Goal: Navigation & Orientation: Find specific page/section

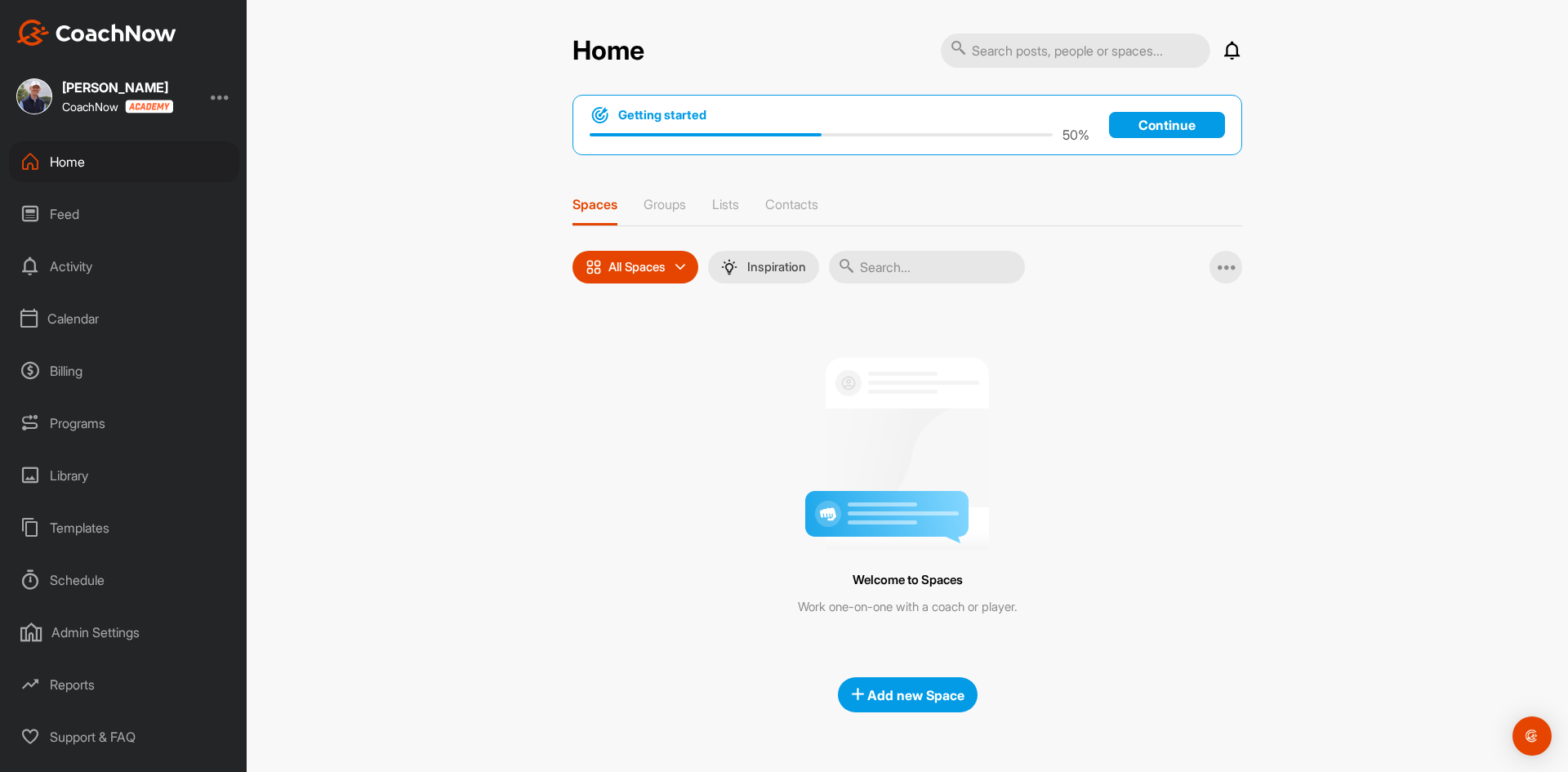
click at [90, 303] on div "Calendar" at bounding box center [124, 319] width 230 height 41
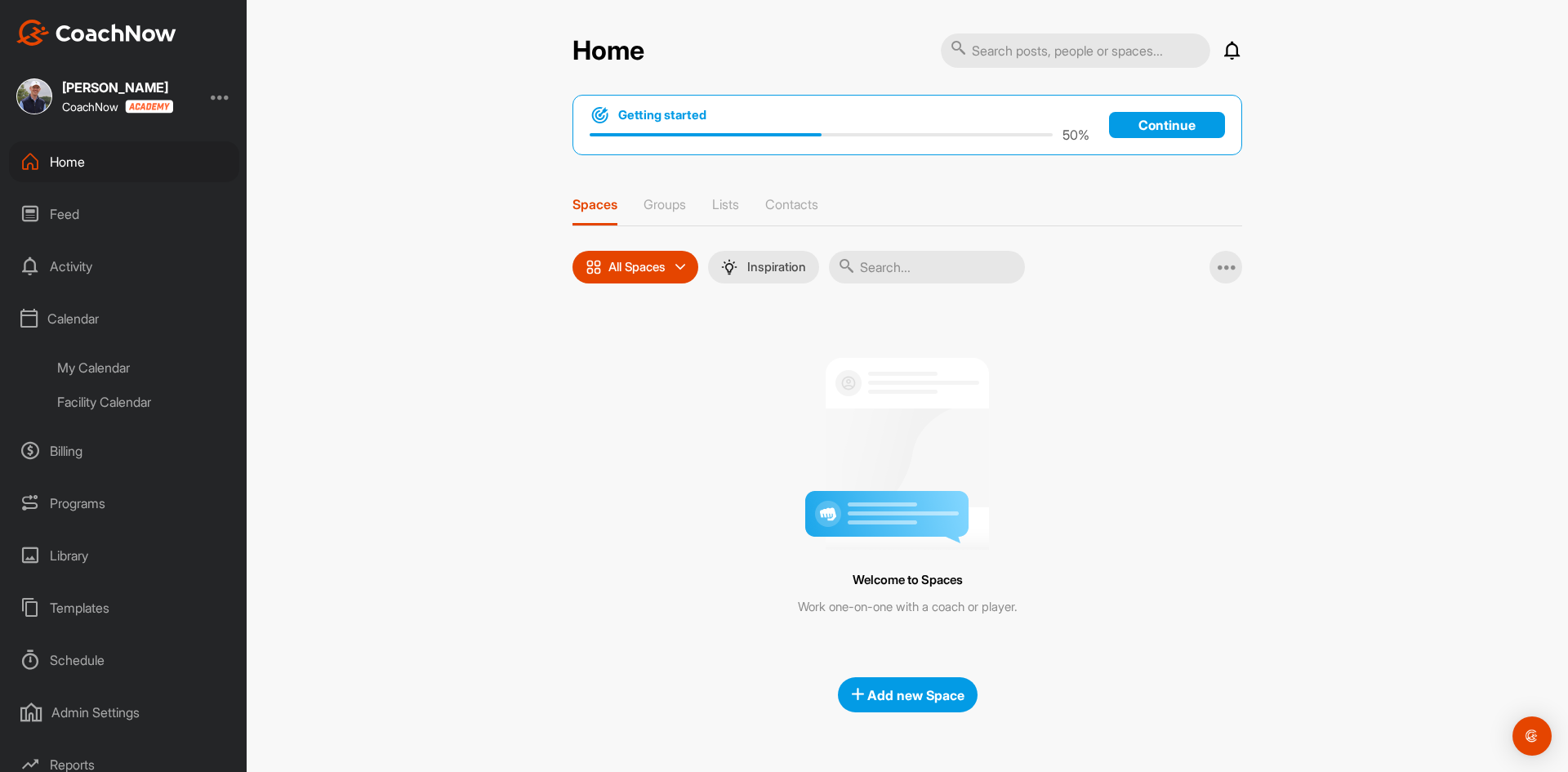
click at [108, 401] on div "Facility Calendar" at bounding box center [142, 402] width 194 height 34
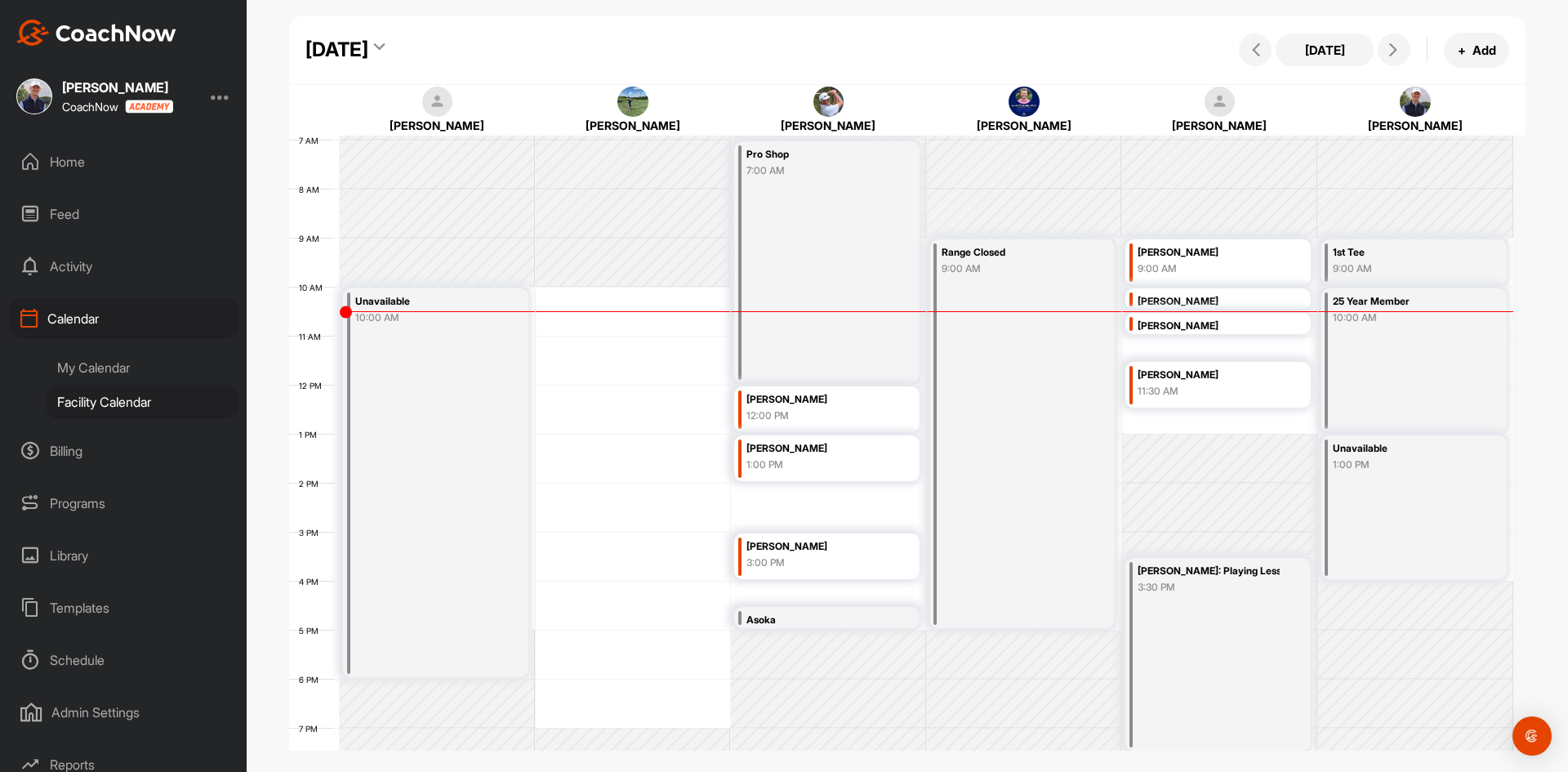
scroll to position [365, 0]
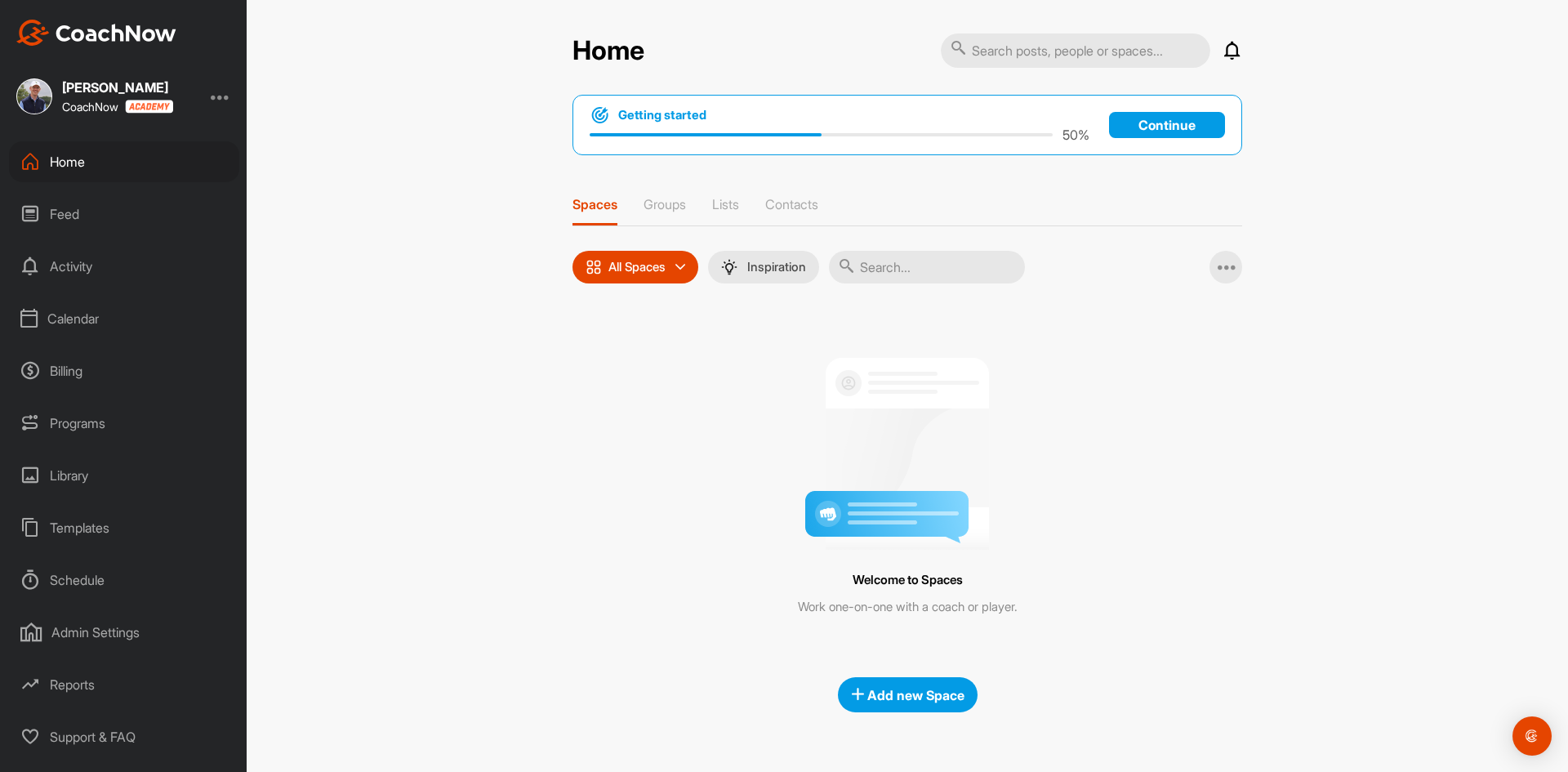
drag, startPoint x: 105, startPoint y: 324, endPoint x: 114, endPoint y: 329, distance: 10.3
click at [114, 329] on div "Calendar" at bounding box center [124, 319] width 230 height 41
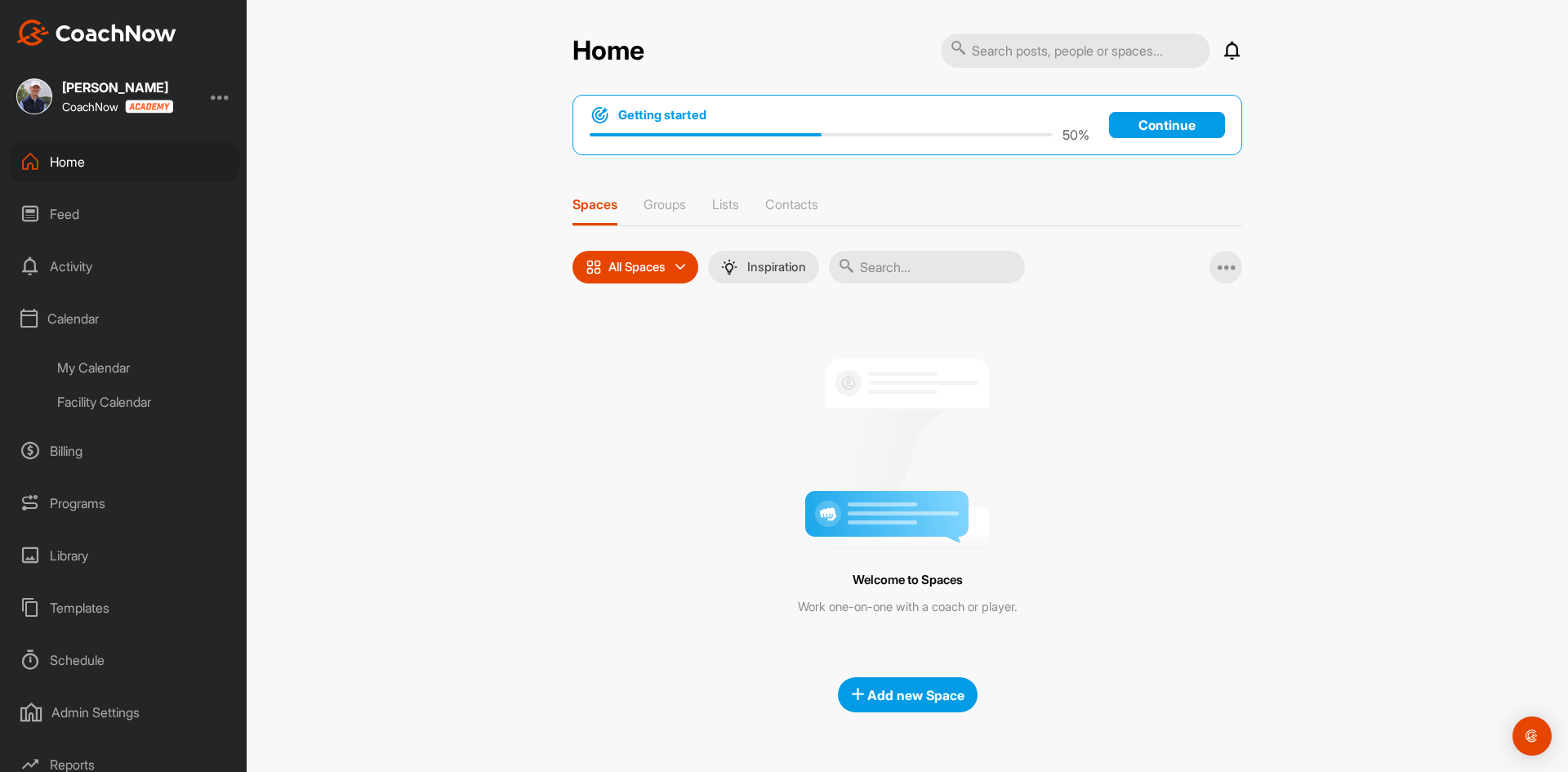
click at [111, 408] on div "Facility Calendar" at bounding box center [142, 402] width 194 height 34
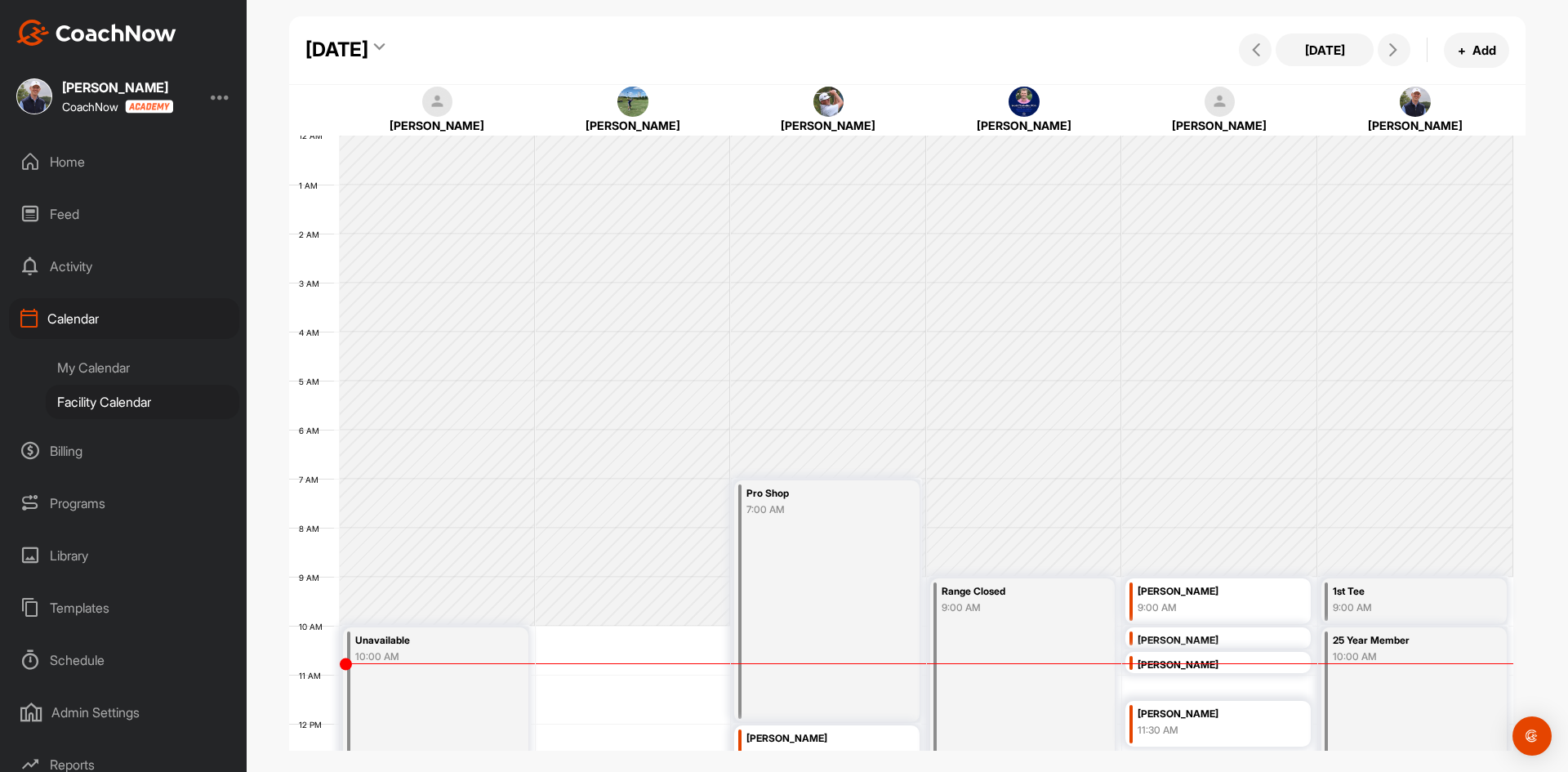
scroll to position [282, 0]
